Goal: Information Seeking & Learning: Learn about a topic

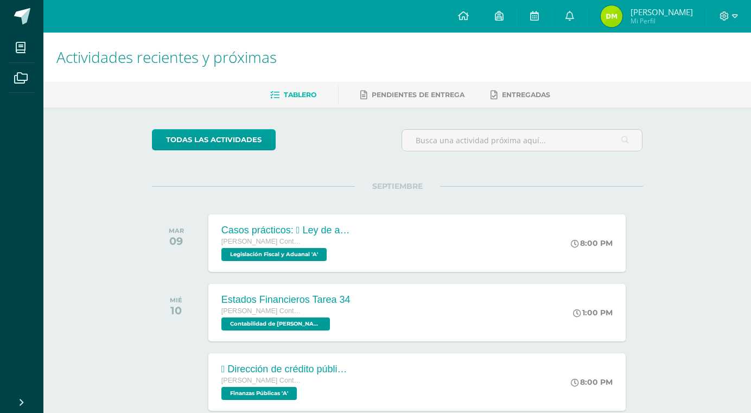
scroll to position [109, 0]
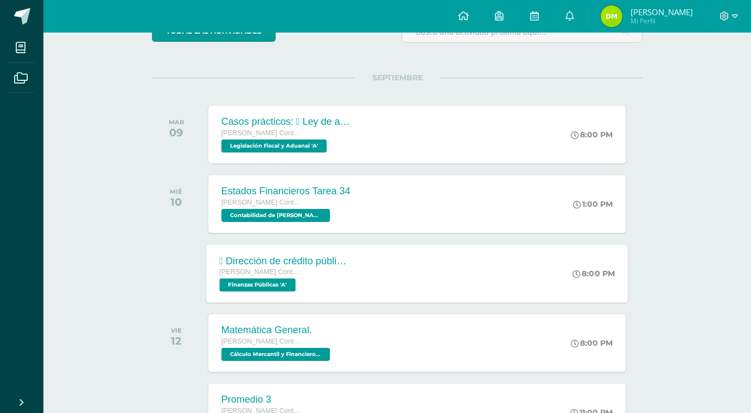
click at [282, 257] on div " Dirección de crédito público  Dirección de bienes del Estado.  Dirección de…" at bounding box center [284, 260] width 131 height 11
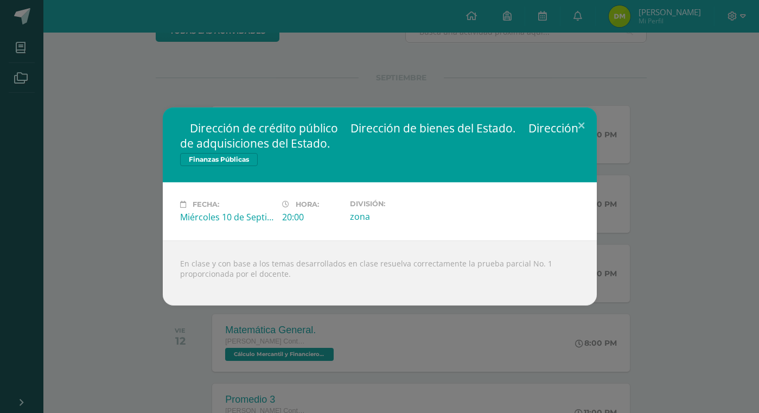
click at [162, 98] on div " Dirección de crédito público  Dirección de bienes del Estado.  Dirección de…" at bounding box center [379, 206] width 759 height 413
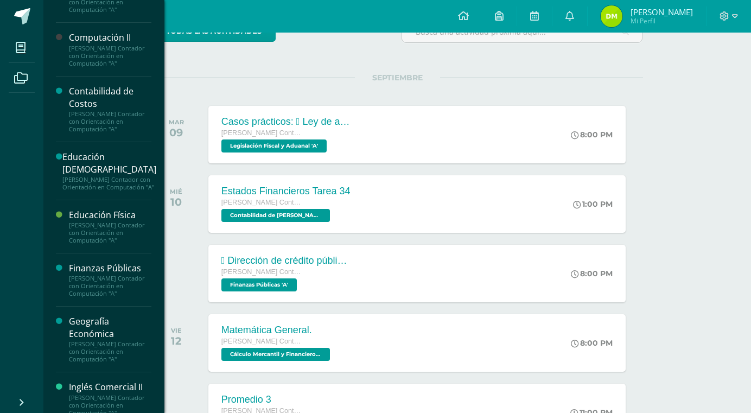
click at [107, 354] on div "[PERSON_NAME] Contador con Orientación en Computación "A"" at bounding box center [110, 351] width 82 height 23
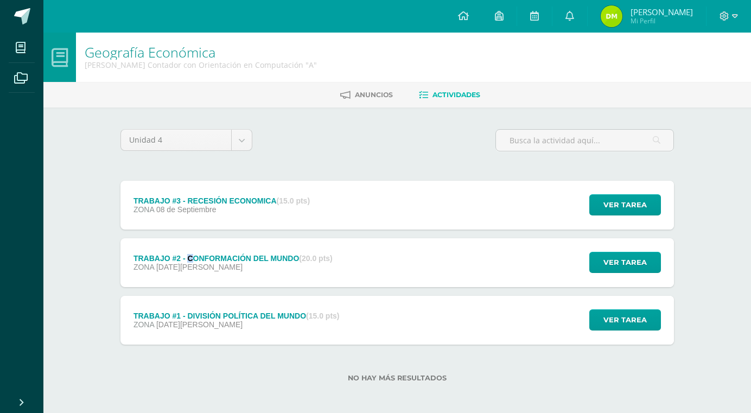
click at [190, 258] on div "TRABAJO #2 - CONFORMACIÓN DEL MUNDO (20.0 pts)" at bounding box center [232, 258] width 199 height 9
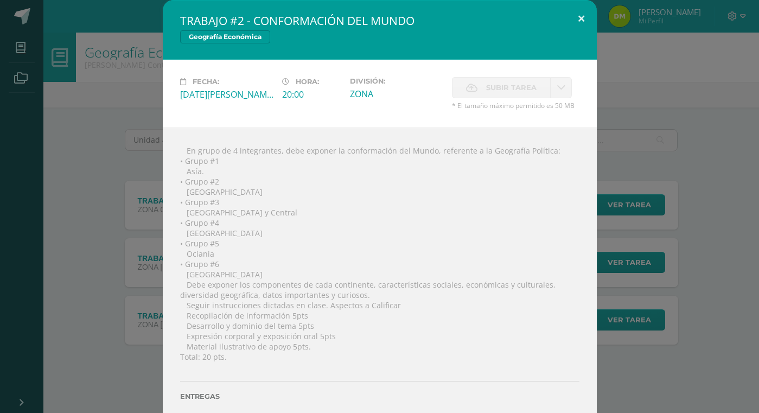
click at [576, 6] on button at bounding box center [581, 18] width 31 height 37
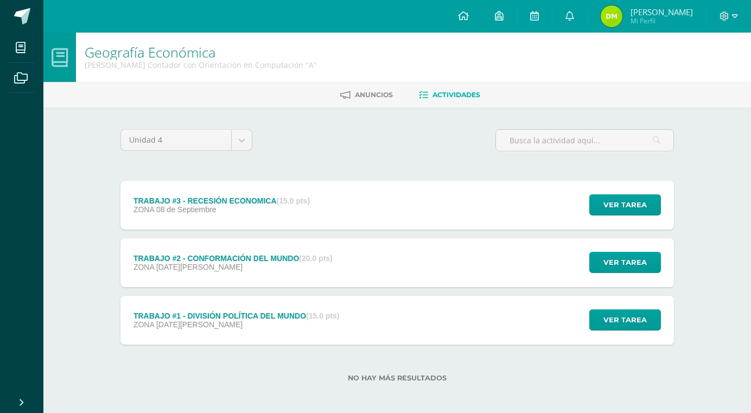
click at [328, 212] on div "TRABAJO #3 - RECESIÓN ECONOMICA (15.0 pts) ZONA 08 de Septiembre Ver tarea TRAB…" at bounding box center [397, 205] width 554 height 49
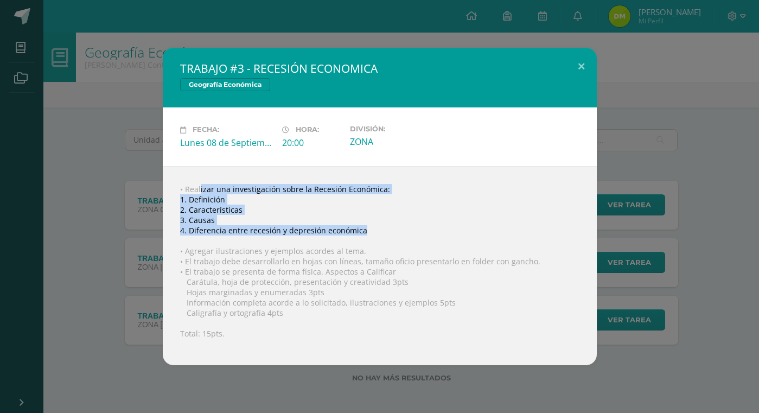
drag, startPoint x: 182, startPoint y: 186, endPoint x: 362, endPoint y: 232, distance: 185.3
click at [362, 232] on div "• Realizar una investigación sobre la Recesión Económica: 1. Definición 2. Cara…" at bounding box center [380, 265] width 434 height 199
copy div "Realizar una investigación sobre la Recesión Económica: 1. Definición 2. Caract…"
click at [367, 215] on div "• Realizar una investigación sobre la Recesión Económica: 1. Definición 2. Cara…" at bounding box center [380, 265] width 434 height 199
